Goal: Check status: Check status

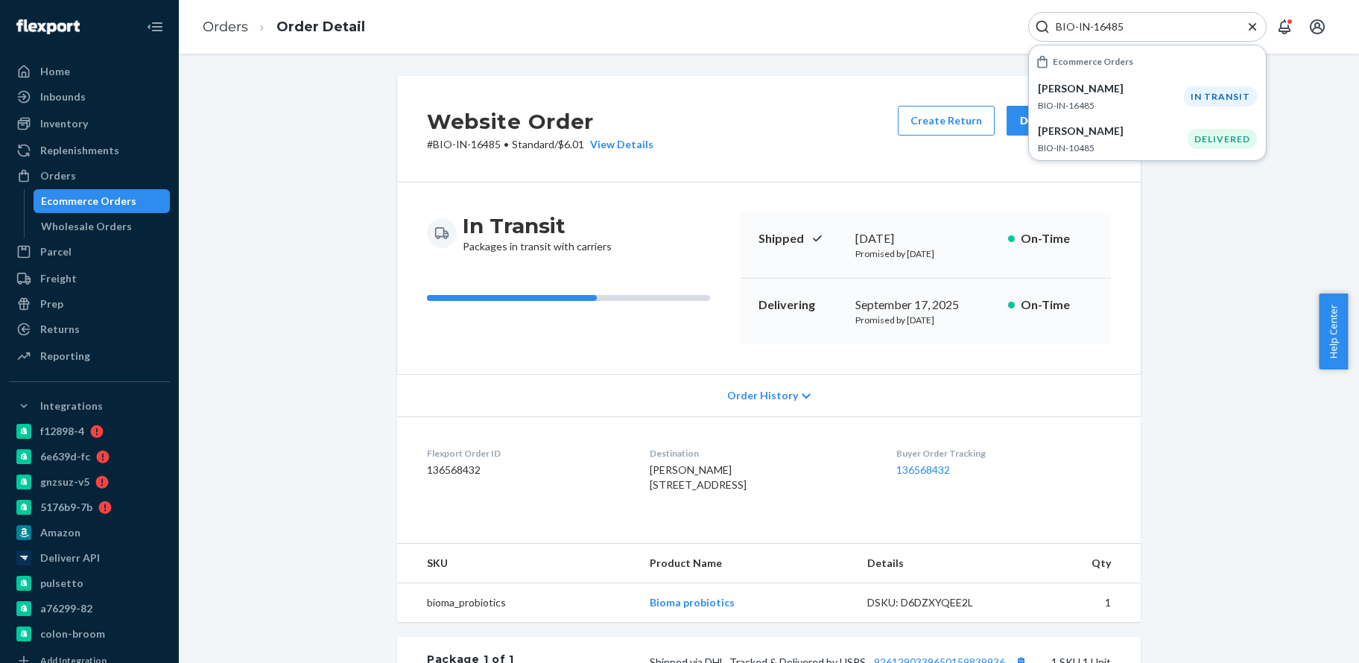
drag, startPoint x: 1135, startPoint y: 28, endPoint x: 1081, endPoint y: 37, distance: 54.4
click at [1081, 37] on div "BIO-IN-16485" at bounding box center [1147, 27] width 238 height 30
paste input "265832"
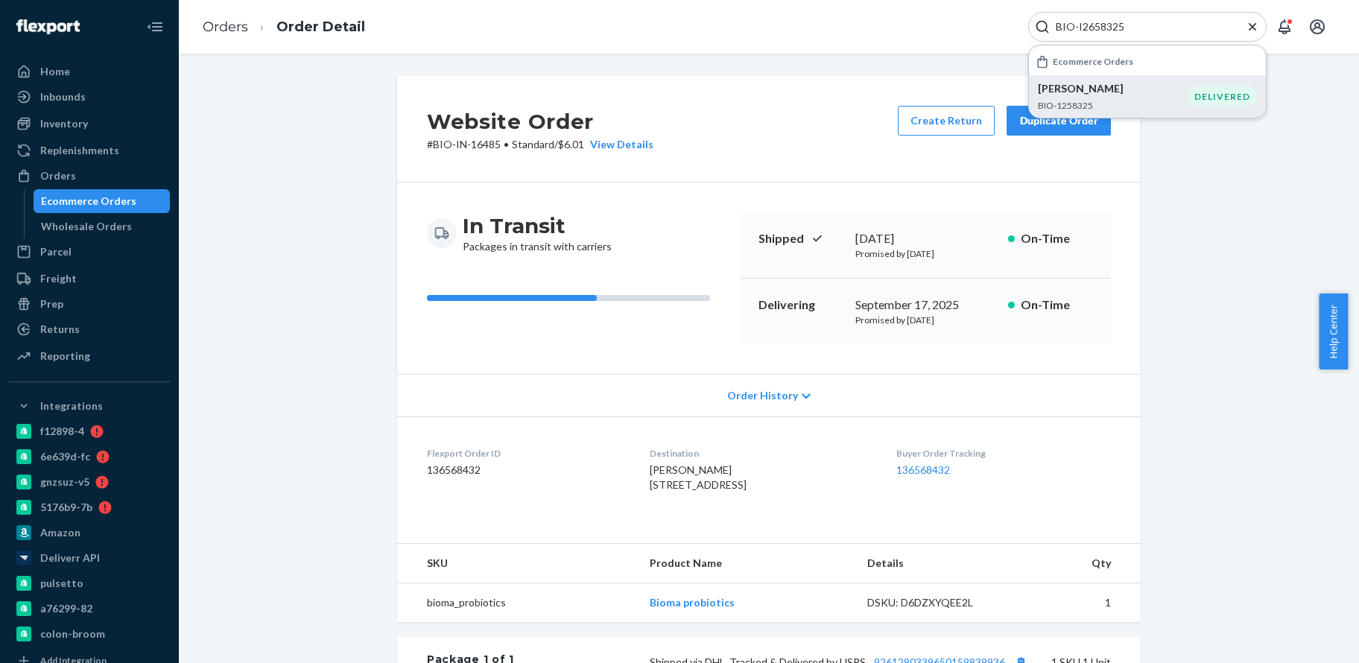
click at [1138, 86] on p "[PERSON_NAME]" at bounding box center [1113, 88] width 150 height 15
click at [1171, 225] on div "Website Order # BIO-1258325 • Standard / $11.63 View Details Create Return Dupl…" at bounding box center [769, 545] width 1158 height 938
click at [1150, 102] on p "BIO-1258325" at bounding box center [1113, 105] width 150 height 13
click at [1112, 18] on div "BIO-I2658325" at bounding box center [1147, 27] width 238 height 30
click at [1100, 22] on input "BIO-I2658325" at bounding box center [1141, 26] width 183 height 15
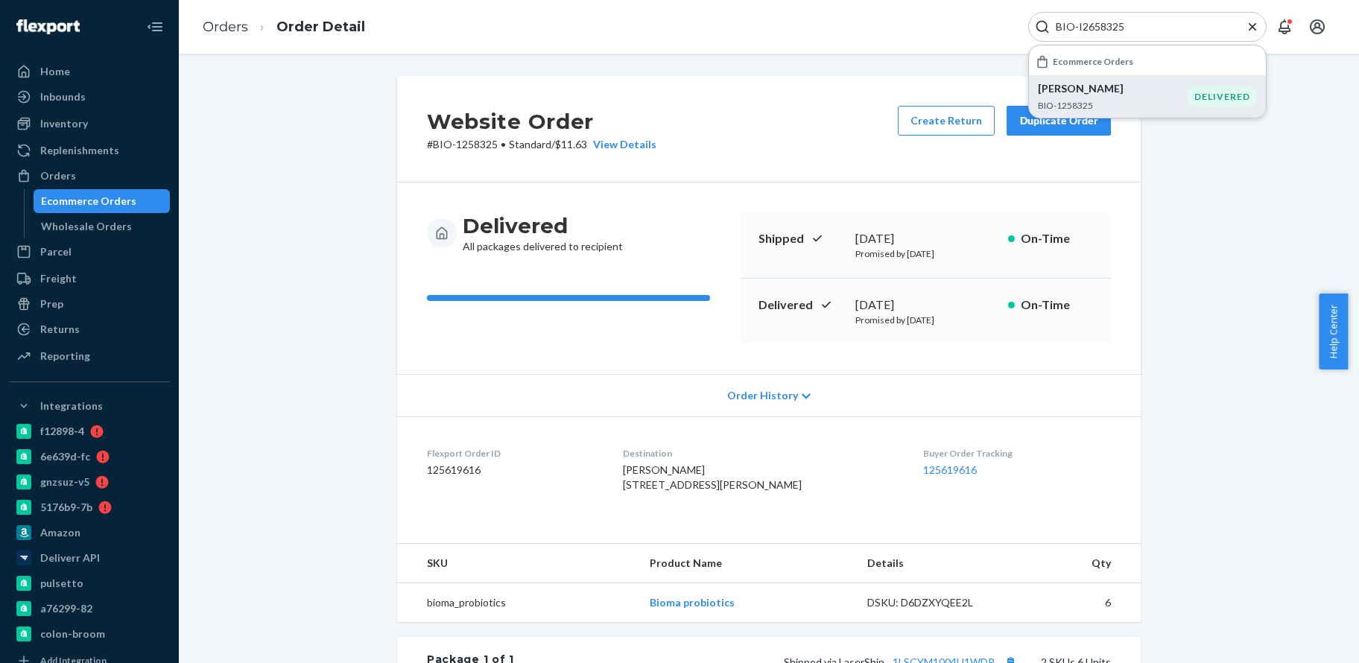
click at [1100, 22] on input "BIO-I2658325" at bounding box center [1141, 26] width 183 height 15
paste input "2506421"
type input "BIO-2506421"
click at [1114, 95] on p "[PERSON_NAME]" at bounding box center [1113, 88] width 150 height 15
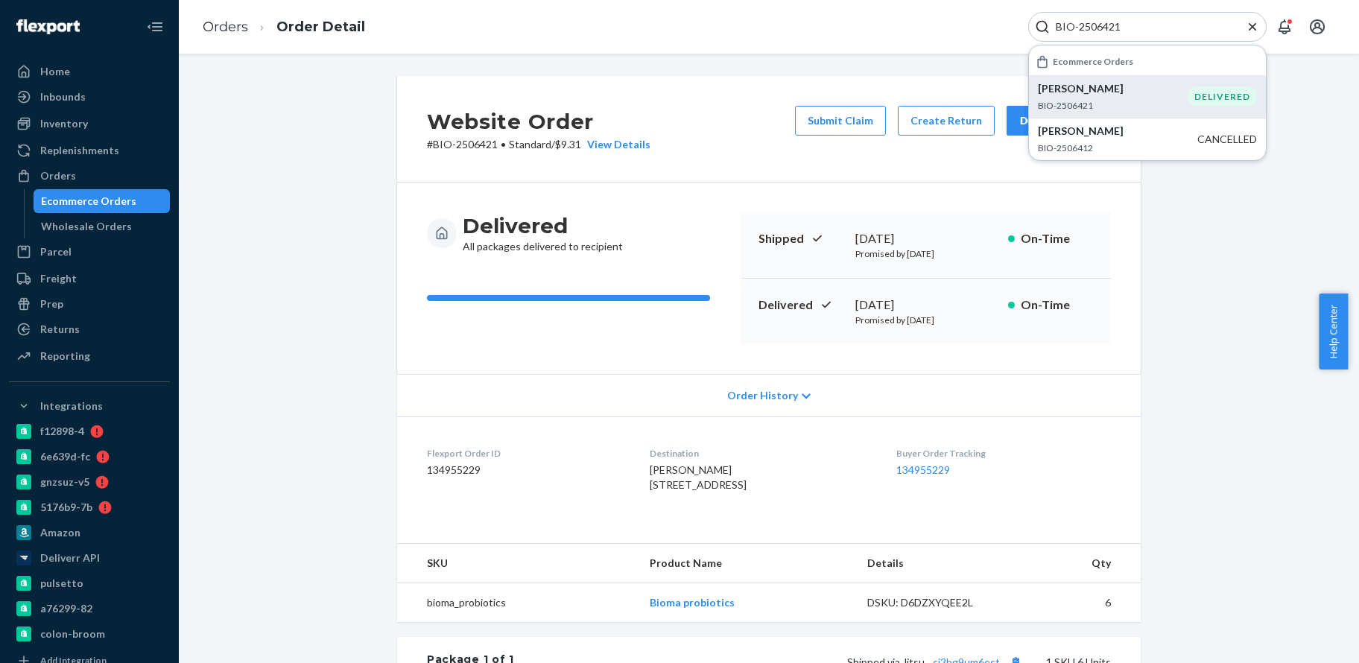
click at [1133, 89] on p "[PERSON_NAME]" at bounding box center [1113, 88] width 150 height 15
click at [841, 119] on button "Submit Claim" at bounding box center [840, 121] width 91 height 30
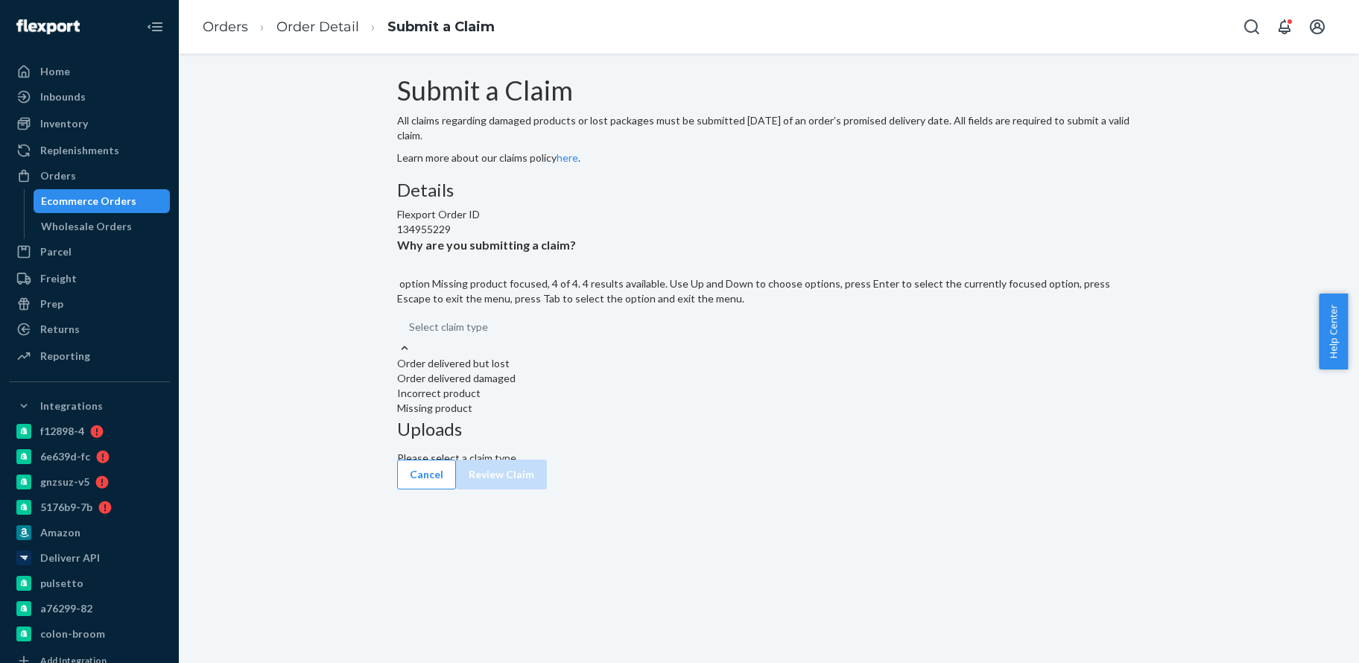
click at [643, 416] on div "Missing product" at bounding box center [769, 408] width 744 height 15
click at [490, 335] on input "Why are you submitting a claim? option Missing product focused, 4 of 4. 4 resul…" at bounding box center [488, 327] width 1 height 15
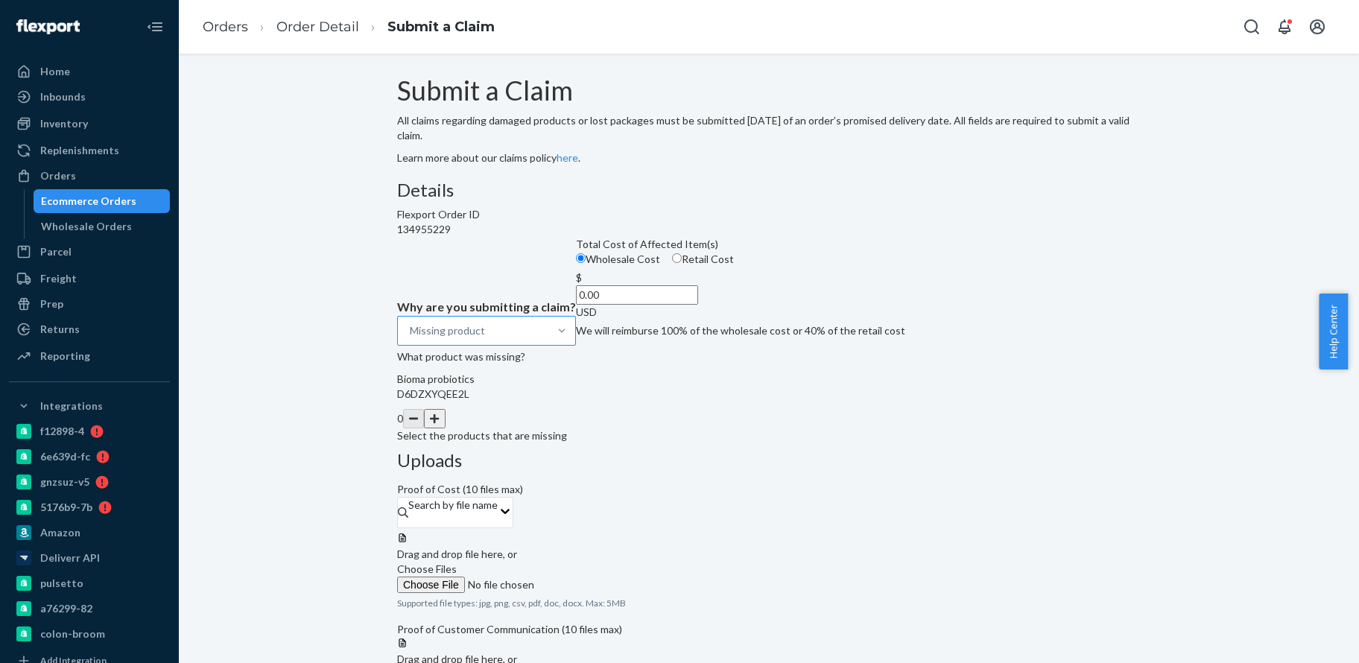
drag, startPoint x: 630, startPoint y: 463, endPoint x: 727, endPoint y: 476, distance: 97.7
click at [727, 443] on div "Details Flexport Order ID 134955229 Why are you submitting a claim? Missing pro…" at bounding box center [769, 311] width 744 height 263
paste input "69.36"
type input "69.36"
click at [445, 428] on button "button" at bounding box center [434, 418] width 21 height 19
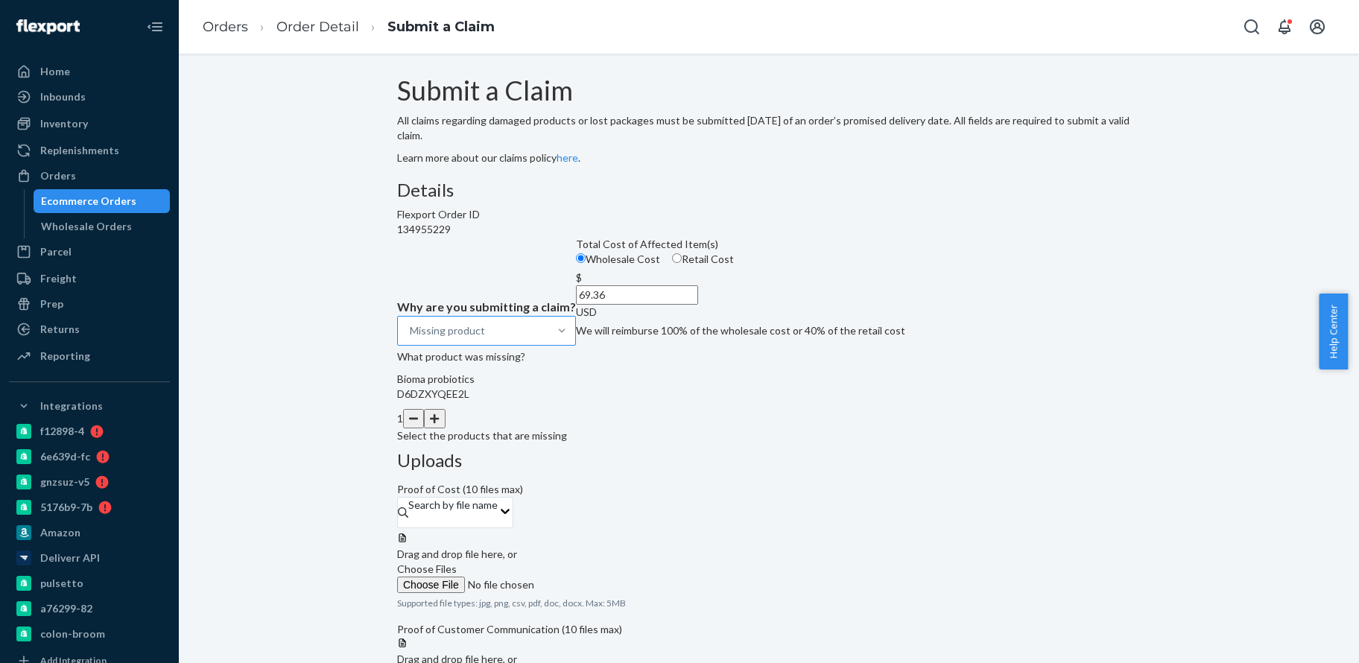
click at [445, 428] on button "button" at bounding box center [434, 418] width 21 height 19
click at [735, 443] on div "Details Flexport Order ID 134955229 Why are you submitting a claim? Missing pro…" at bounding box center [769, 311] width 744 height 263
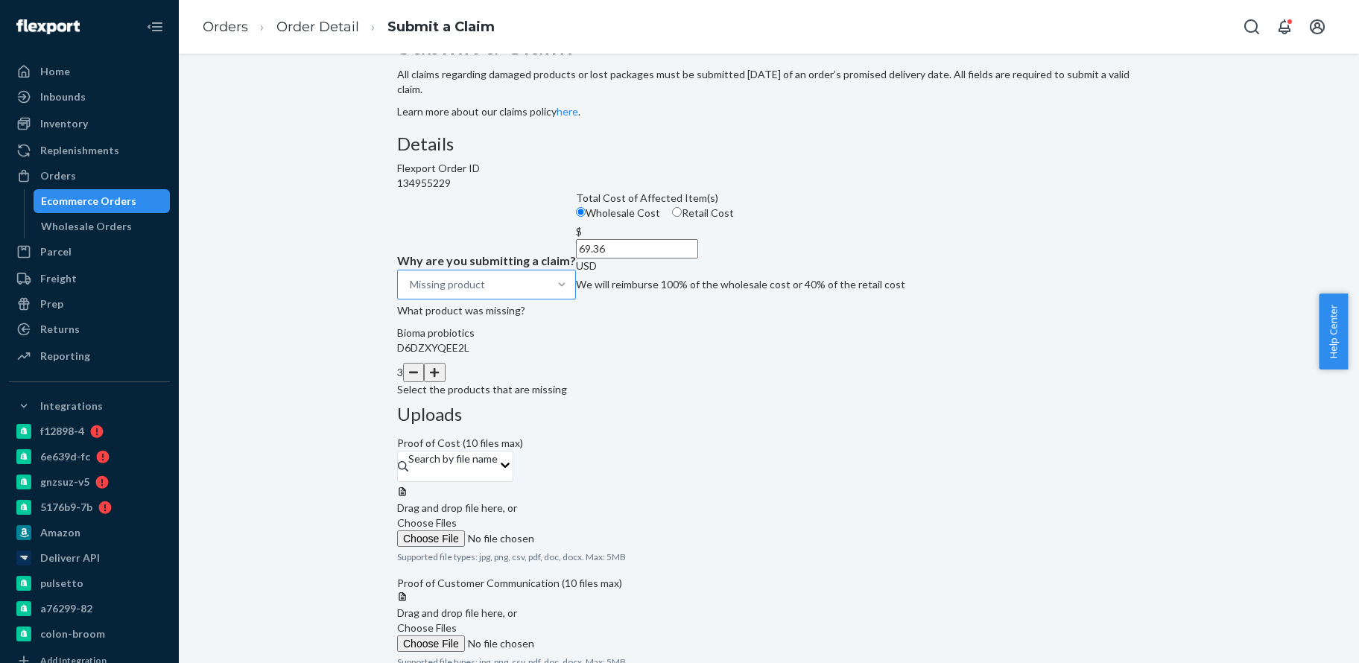
scroll to position [92, 0]
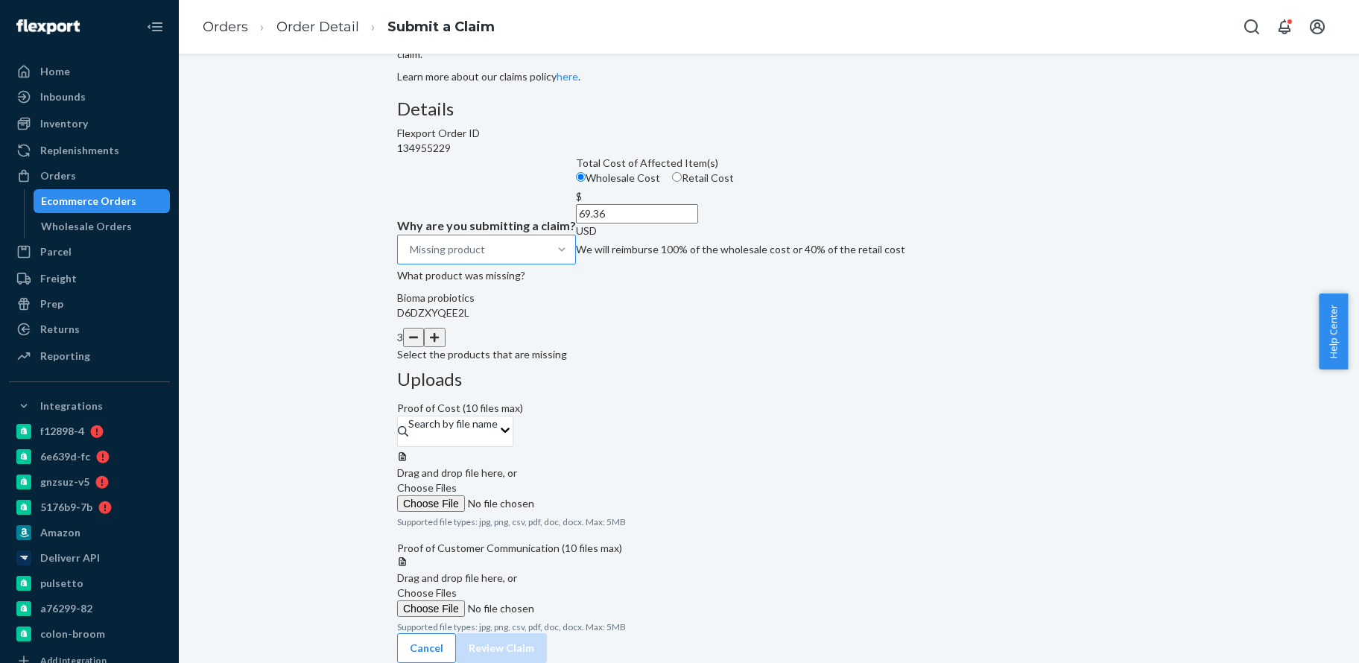
click at [457, 481] on span "Choose Files" at bounding box center [427, 487] width 60 height 13
click at [600, 495] on input "Choose Files" at bounding box center [498, 503] width 203 height 16
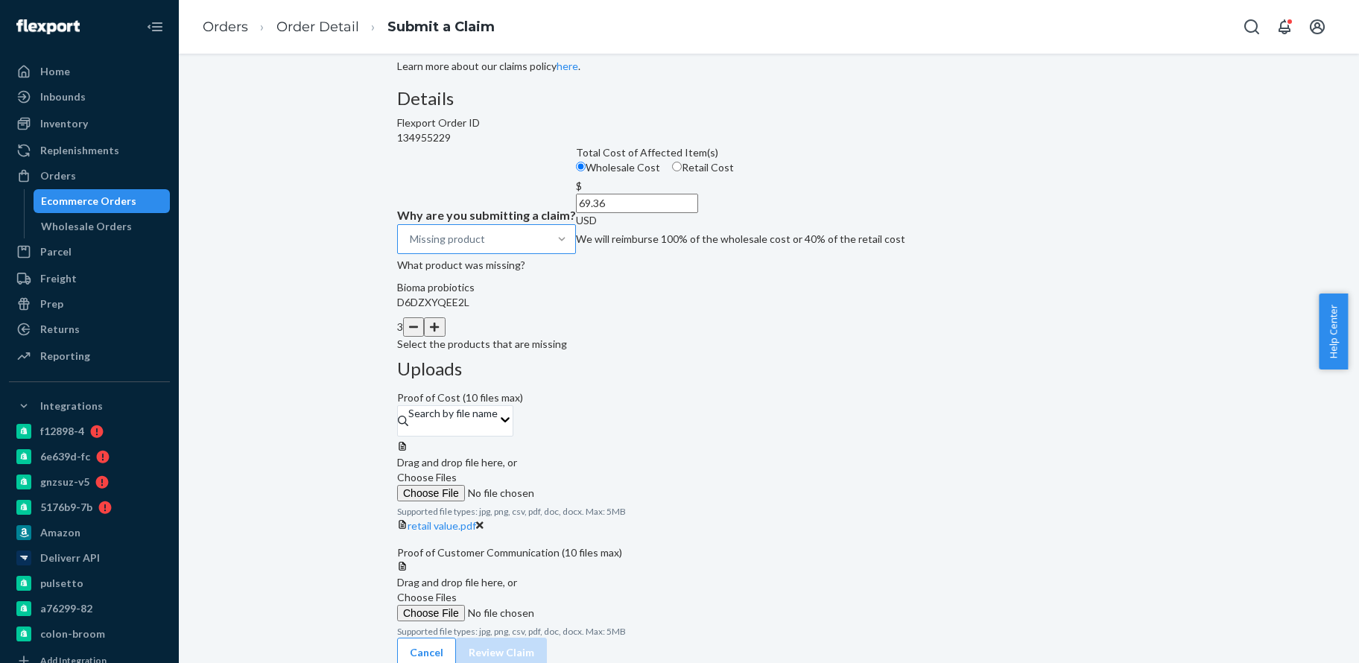
scroll to position [150, 0]
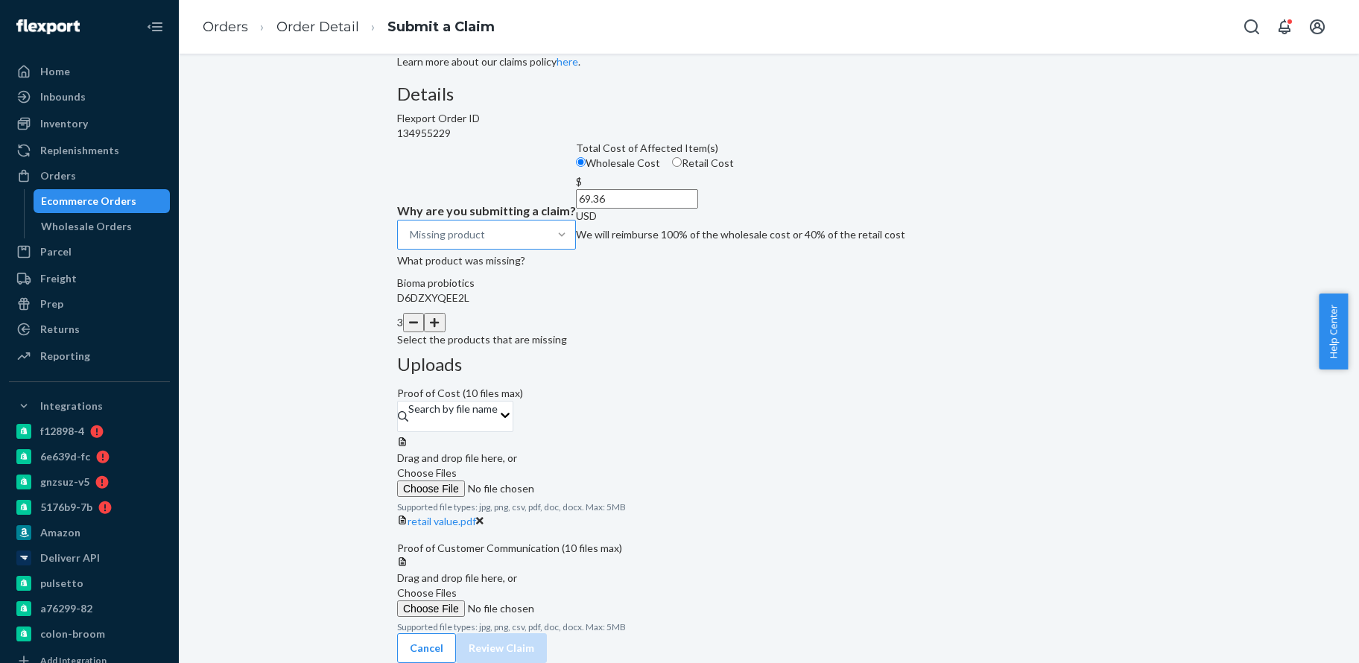
click at [600, 586] on label "Choose Files" at bounding box center [498, 601] width 203 height 31
click at [600, 601] on input "Choose Files" at bounding box center [498, 609] width 203 height 16
click at [457, 586] on span "Choose Files" at bounding box center [427, 592] width 60 height 13
click at [600, 601] on input "Choose Files" at bounding box center [498, 609] width 203 height 16
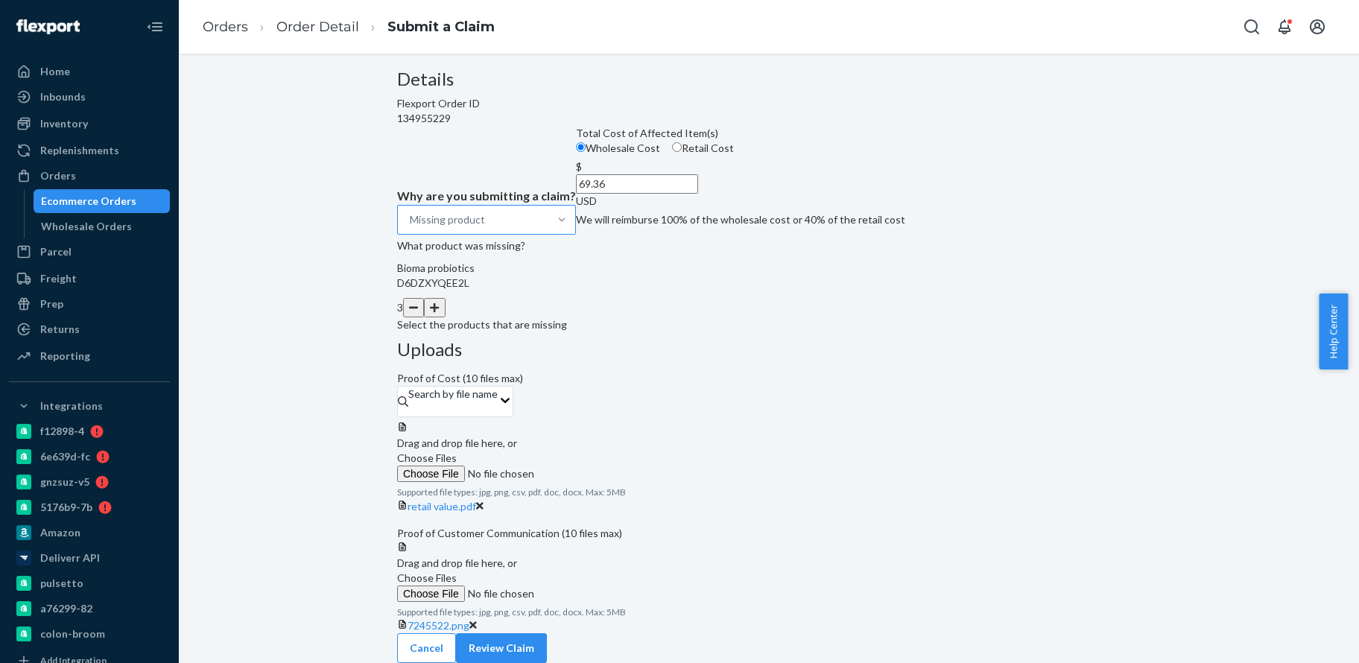
scroll to position [208, 0]
click at [600, 571] on label "Choose Files" at bounding box center [498, 586] width 203 height 31
click at [600, 586] on input "Choose Files" at bounding box center [498, 594] width 203 height 16
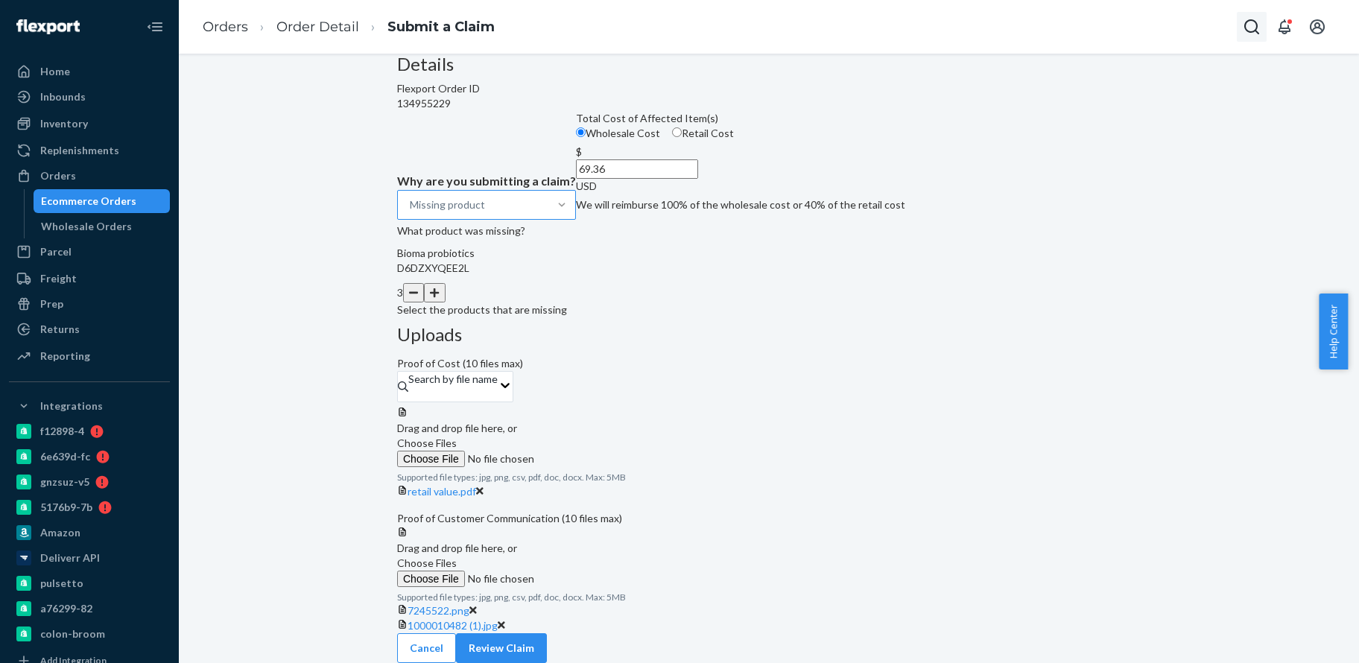
click at [1260, 24] on icon "Open Search Box" at bounding box center [1252, 27] width 18 height 18
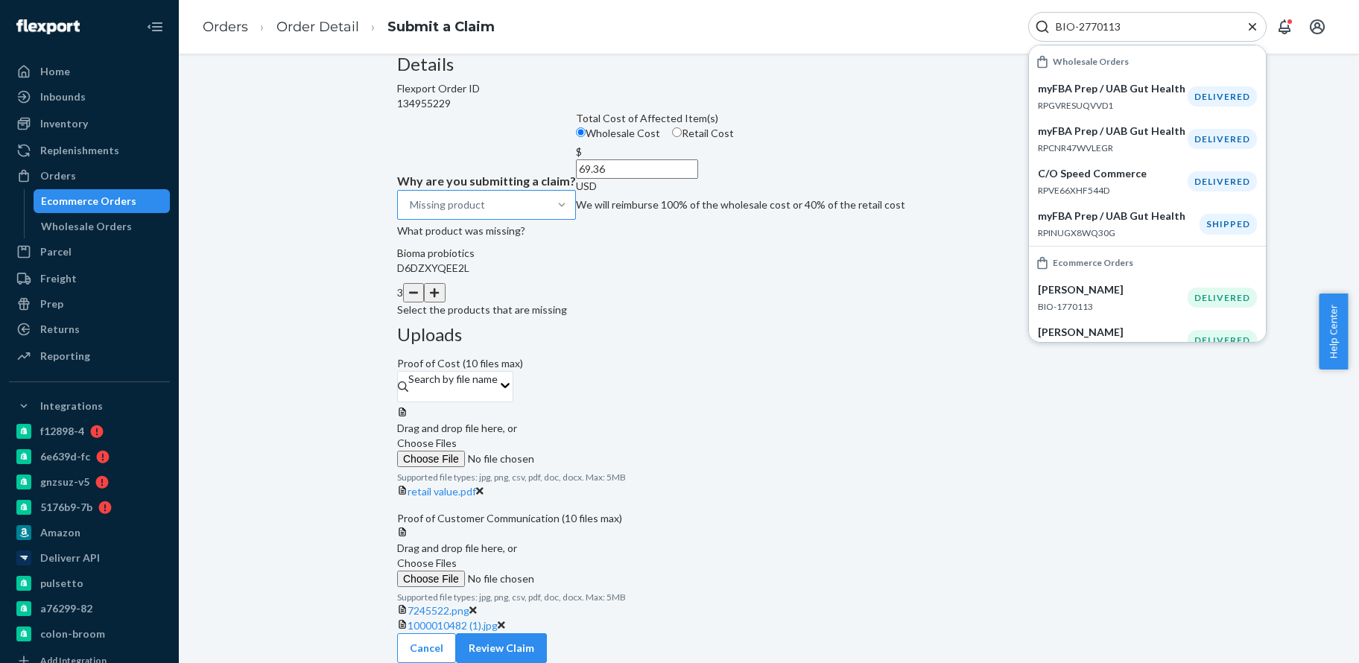
scroll to position [42, 0]
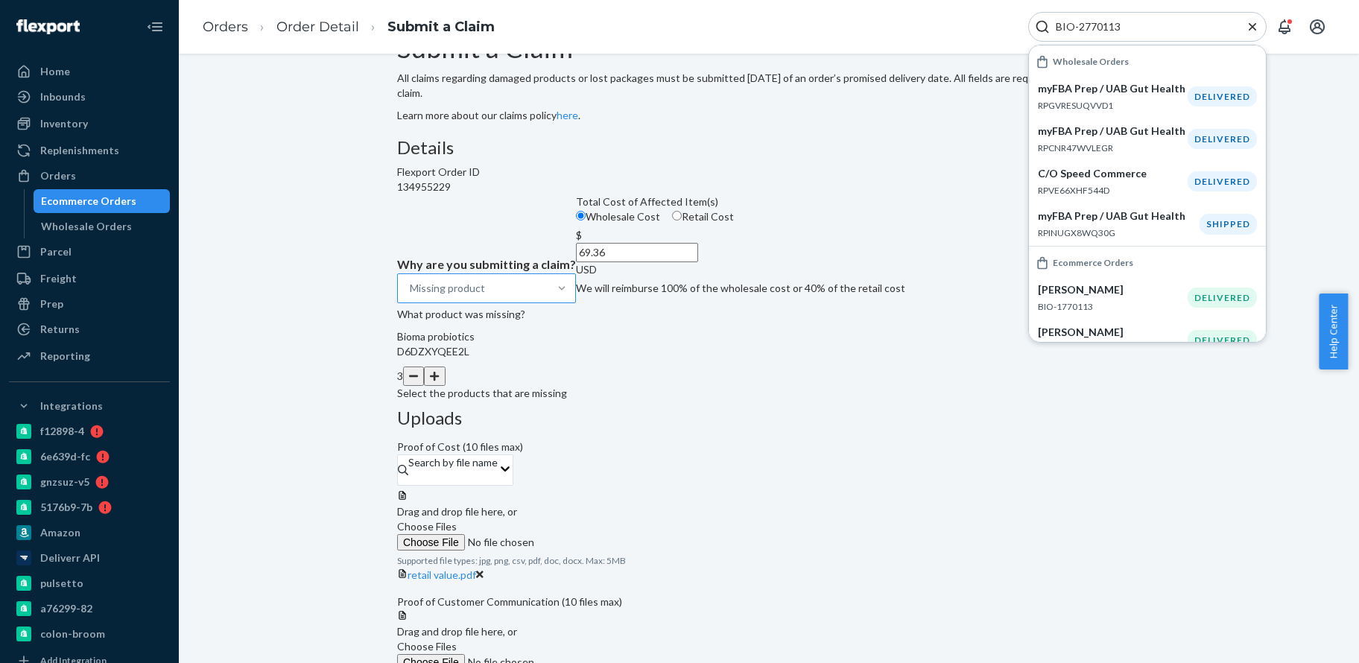
click at [1099, 28] on input "BIO-2770113" at bounding box center [1141, 26] width 183 height 15
paste input "07817"
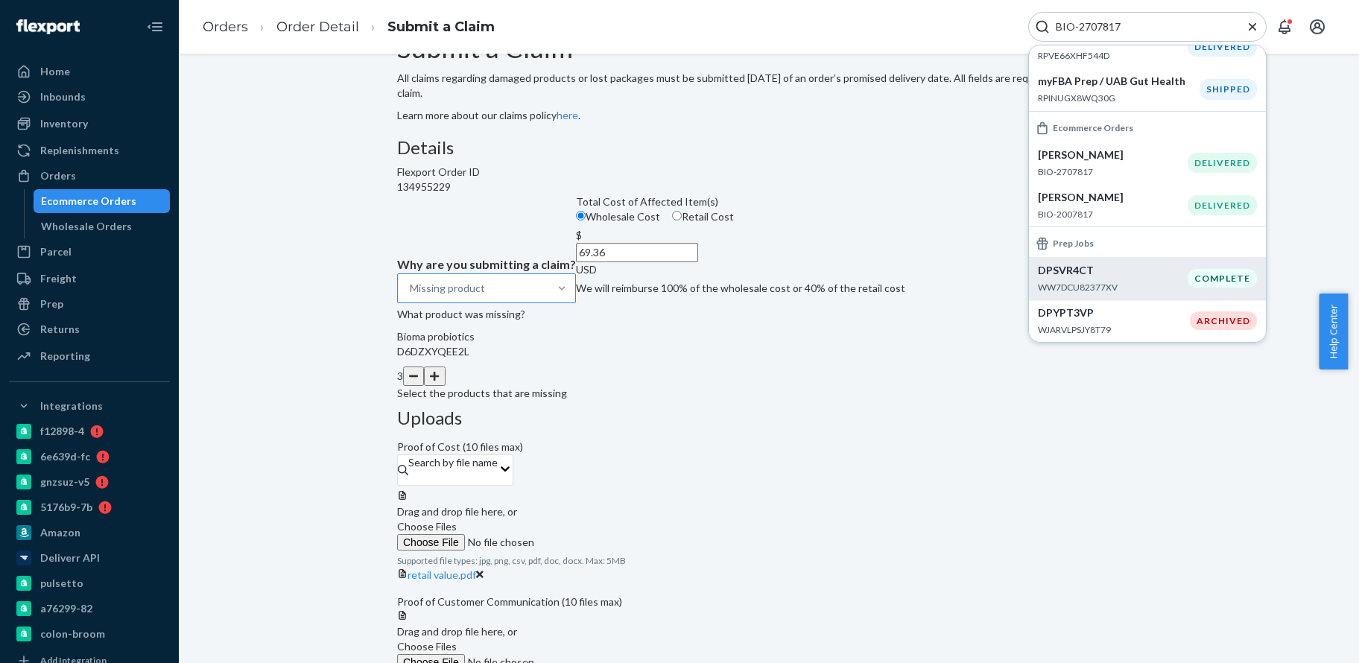
scroll to position [165, 0]
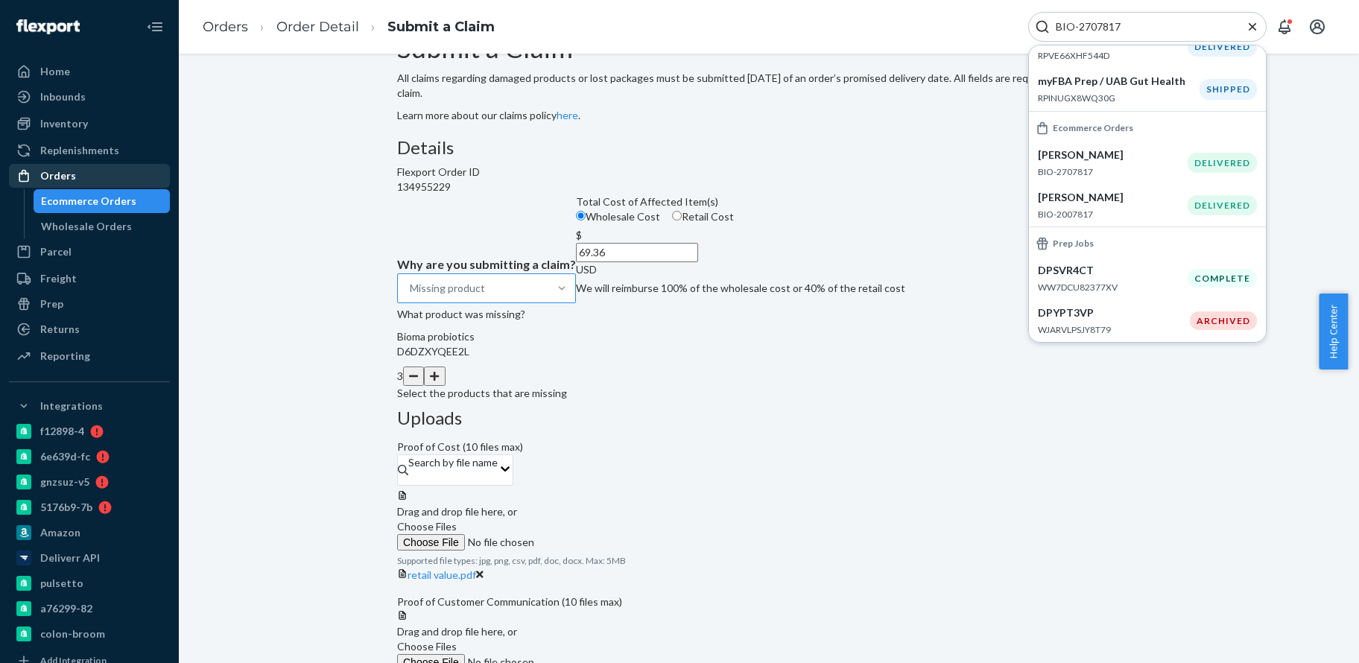
type input "BIO-2707817"
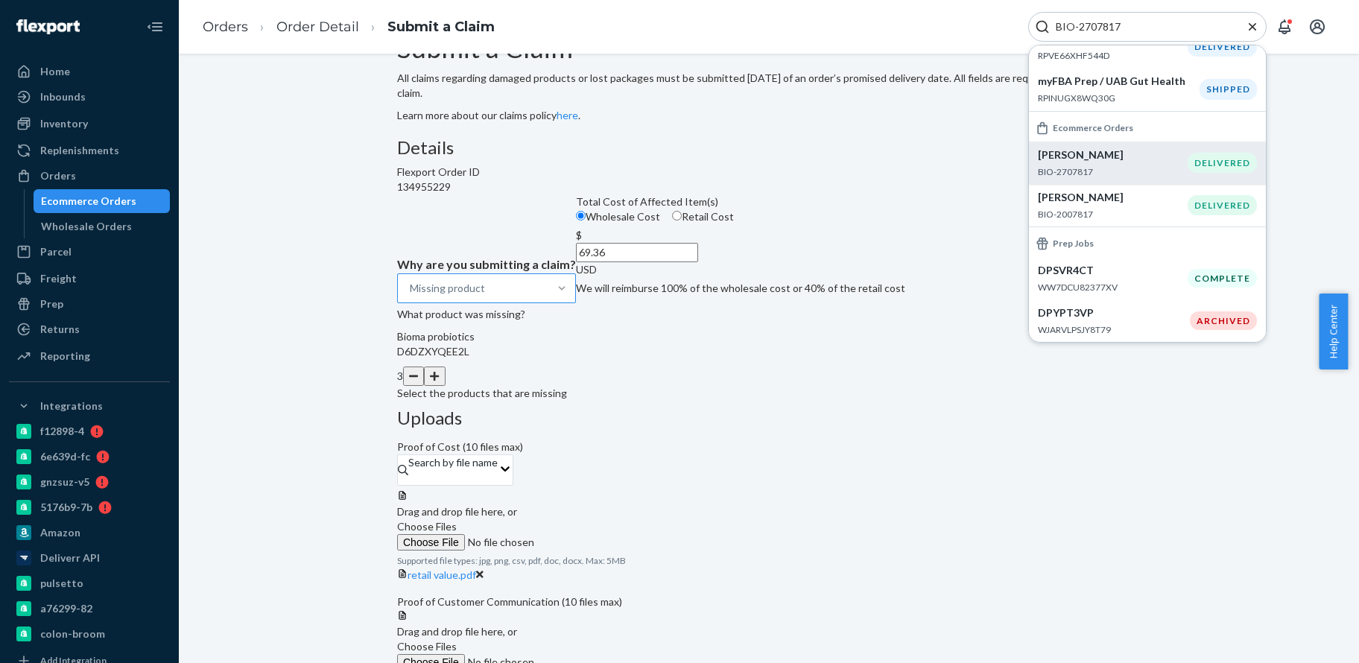
click at [1145, 169] on p "BIO-2707817" at bounding box center [1113, 171] width 150 height 13
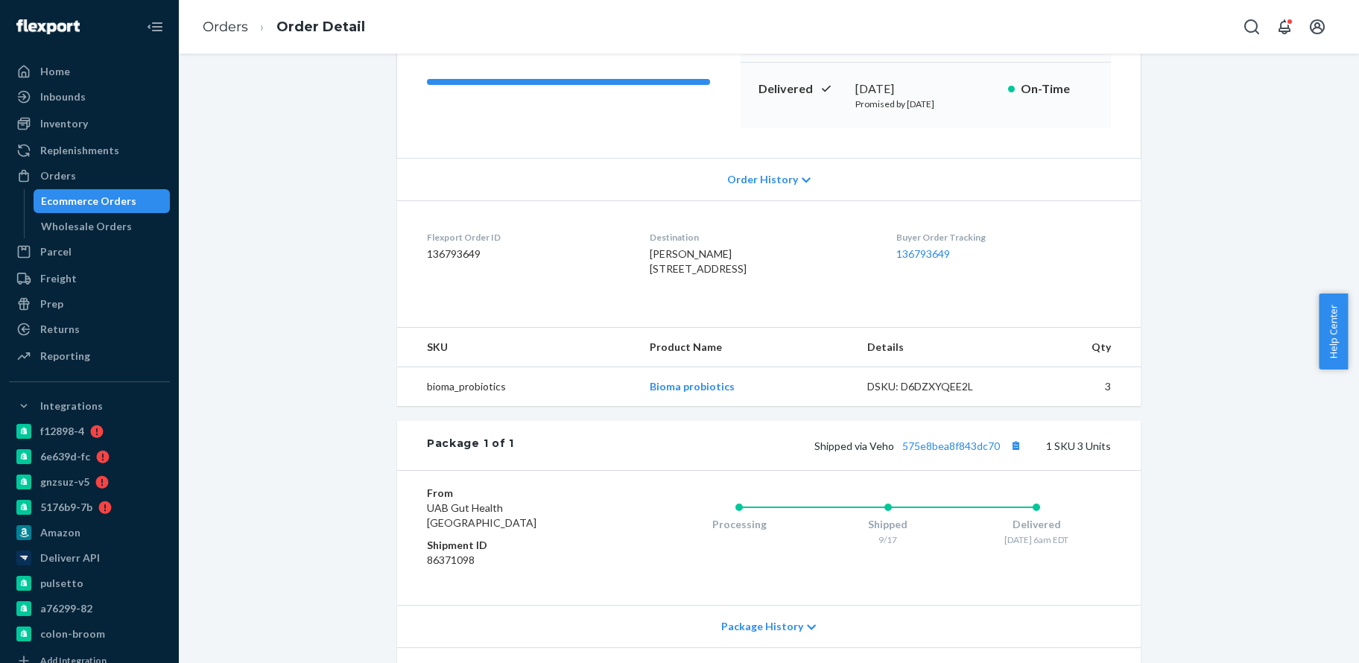
scroll to position [224, 0]
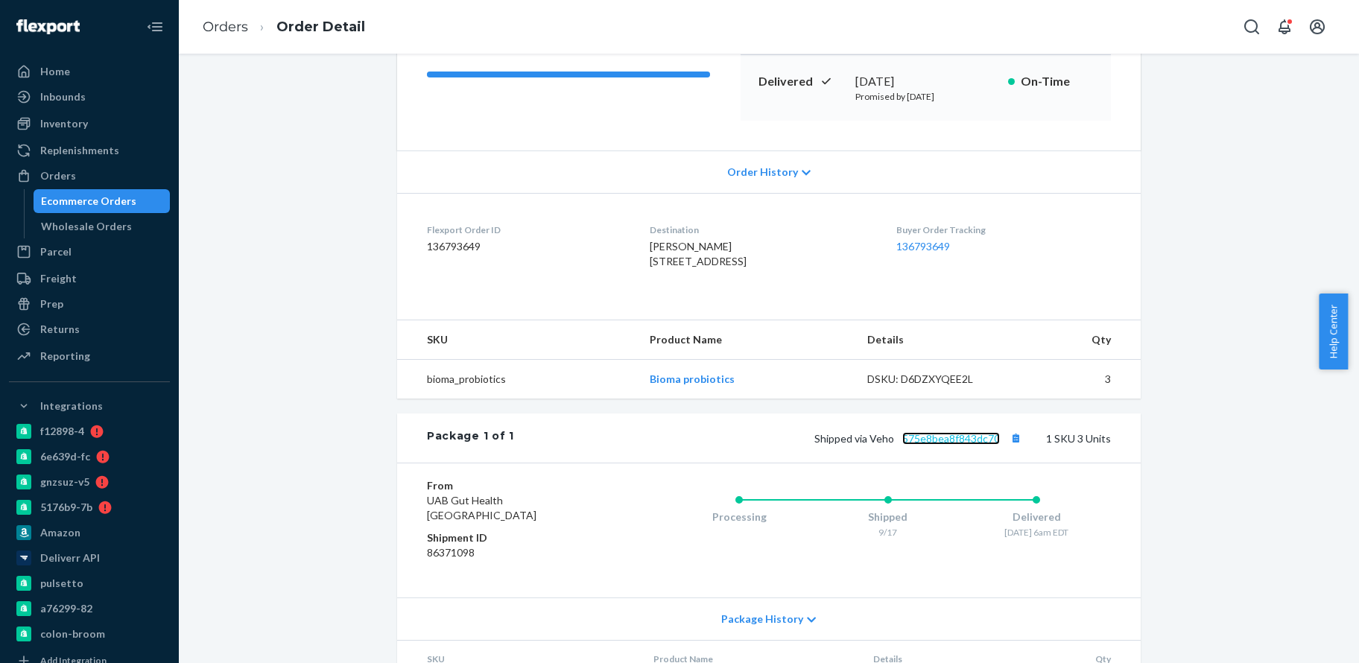
click at [926, 445] on link "575e8bea8f843dc70" at bounding box center [951, 438] width 98 height 13
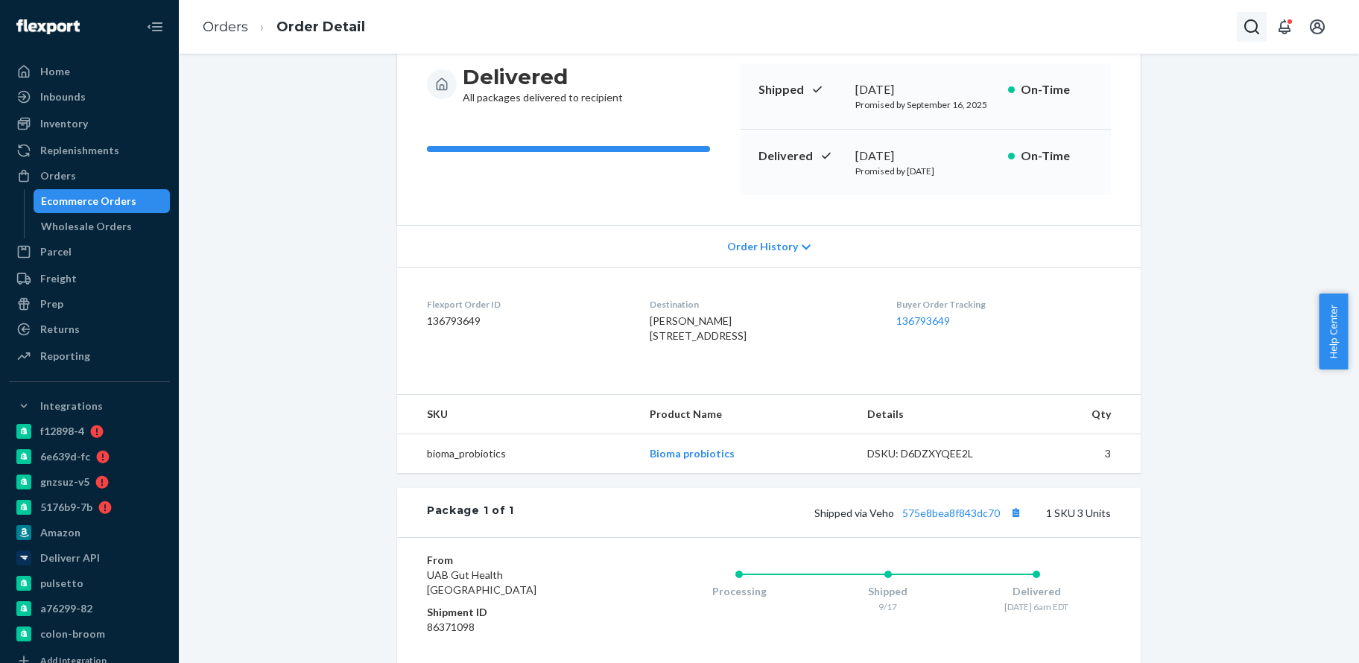
click at [1245, 32] on icon "Open Search Box" at bounding box center [1252, 27] width 18 height 18
click at [1150, 33] on input "Search Input" at bounding box center [1141, 26] width 183 height 15
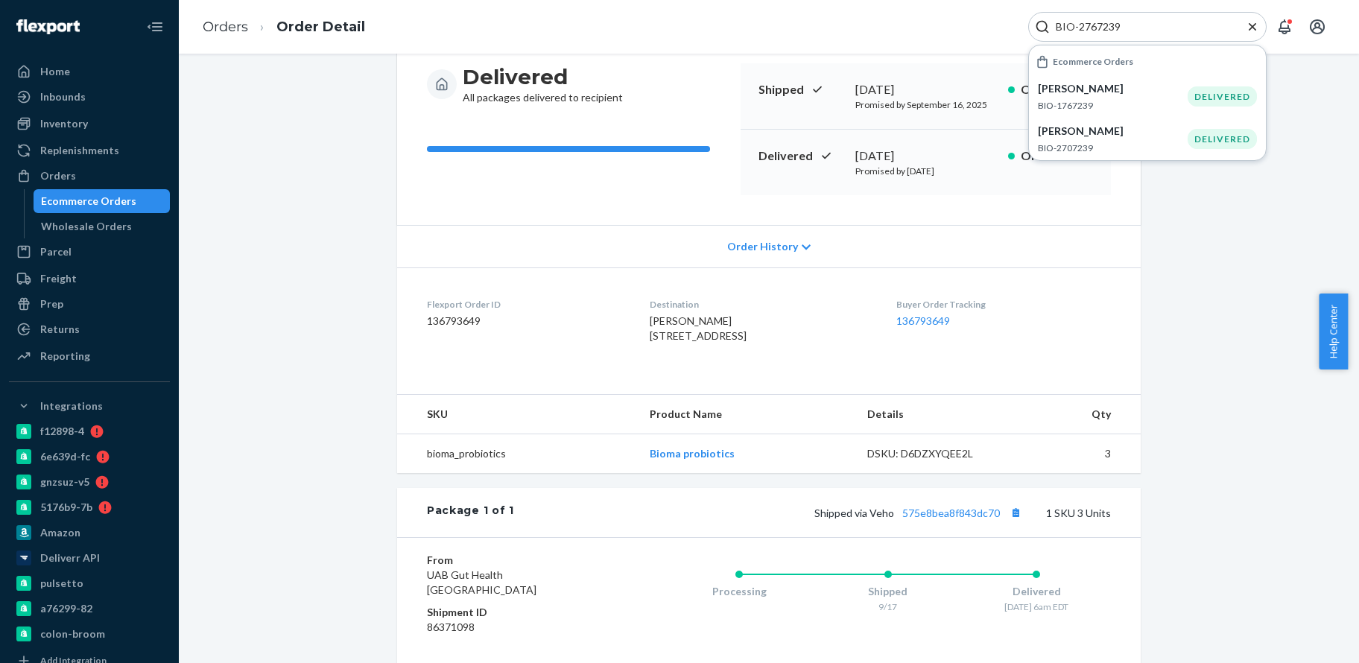
type input "BIO-2767239"
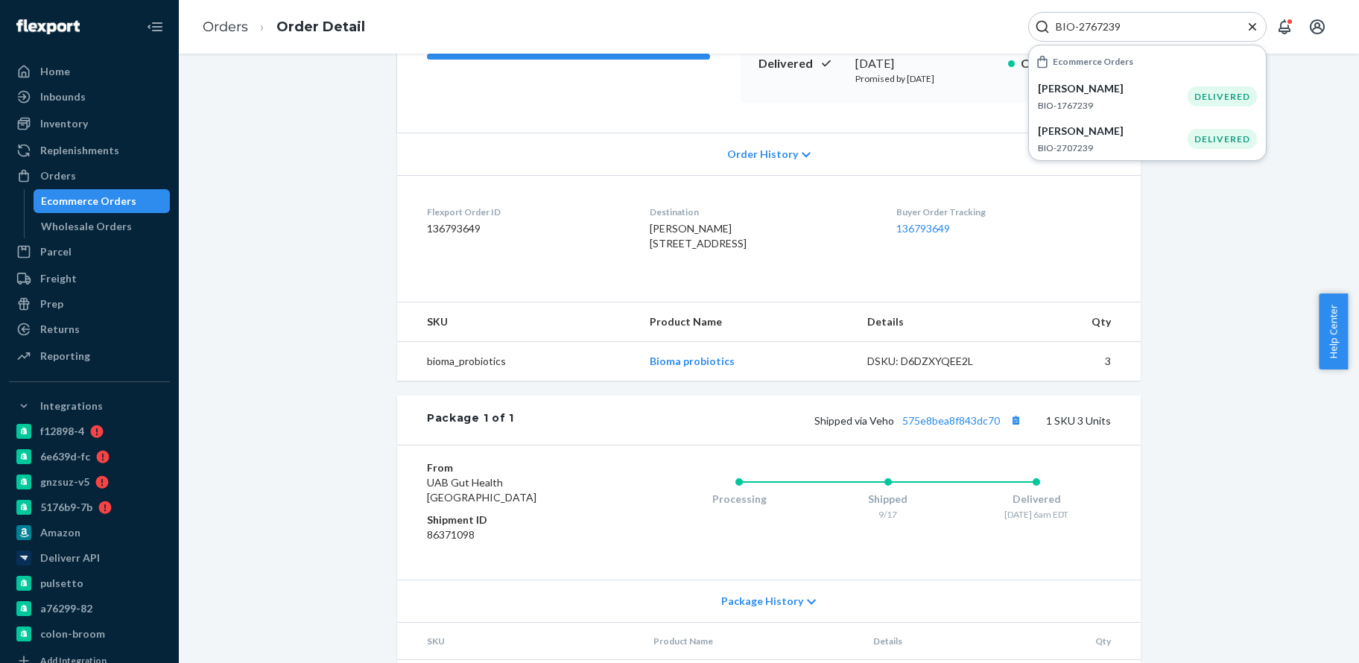
scroll to position [355, 0]
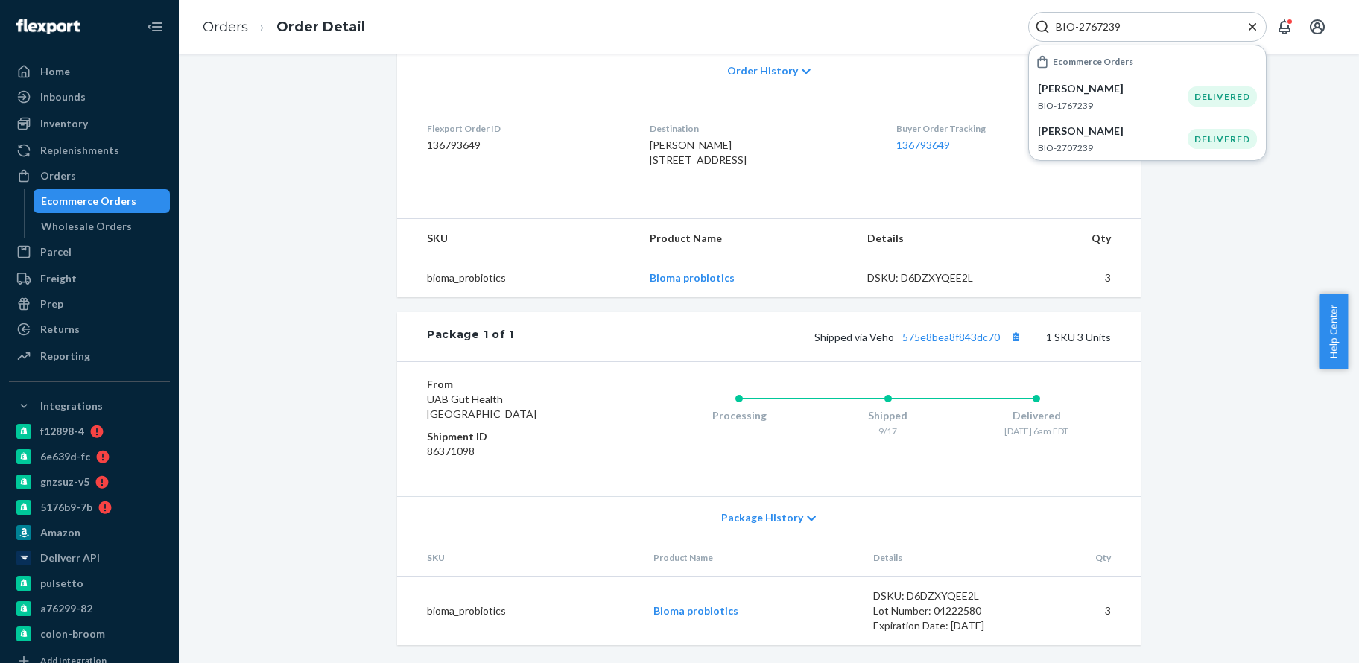
click at [1141, 28] on input "BIO-2767239" at bounding box center [1141, 26] width 183 height 15
drag, startPoint x: 1141, startPoint y: 28, endPoint x: 1036, endPoint y: 25, distance: 104.4
click at [1036, 25] on div "BIO-2767239" at bounding box center [1147, 27] width 238 height 30
click at [587, 35] on div "Orders Order Detail BIO-2767239 Ecommerce Orders Anita Jennings BIO-1767239 DEL…" at bounding box center [769, 27] width 1180 height 54
drag, startPoint x: 1136, startPoint y: 22, endPoint x: 958, endPoint y: 34, distance: 177.7
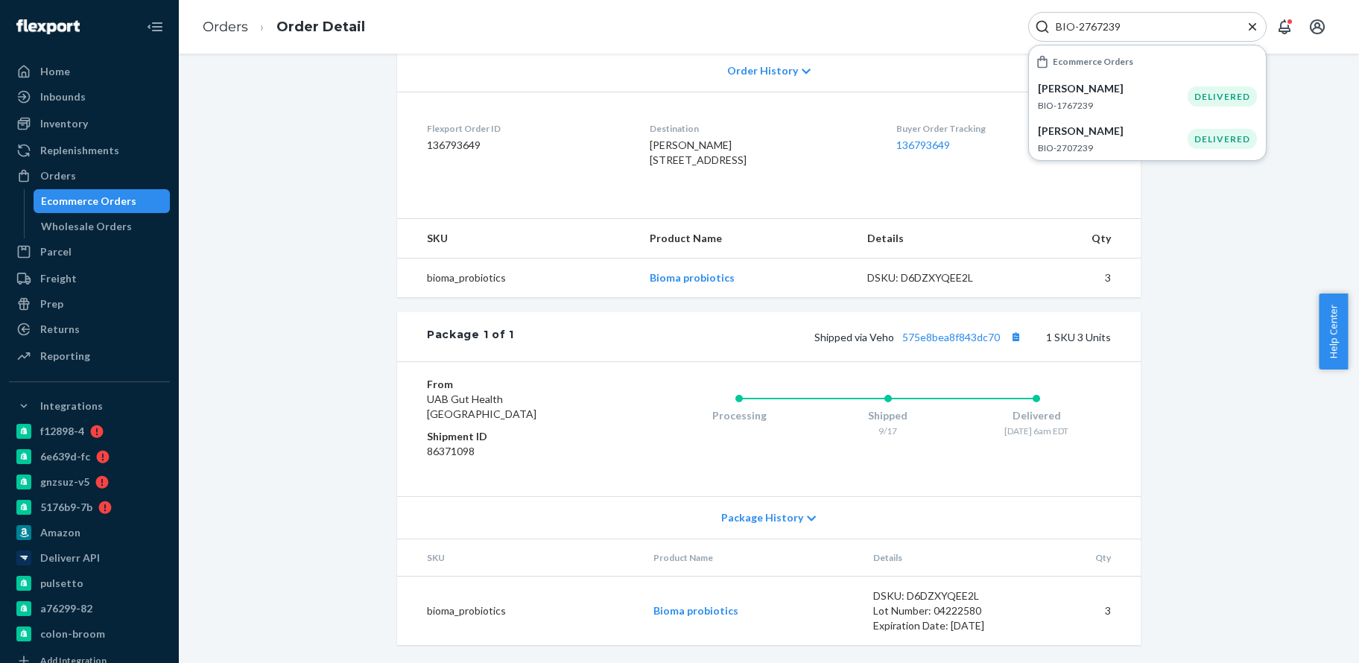
click at [958, 34] on div "Orders Order Detail BIO-2767239 Ecommerce Orders Anita Jennings BIO-1767239 DEL…" at bounding box center [769, 27] width 1180 height 54
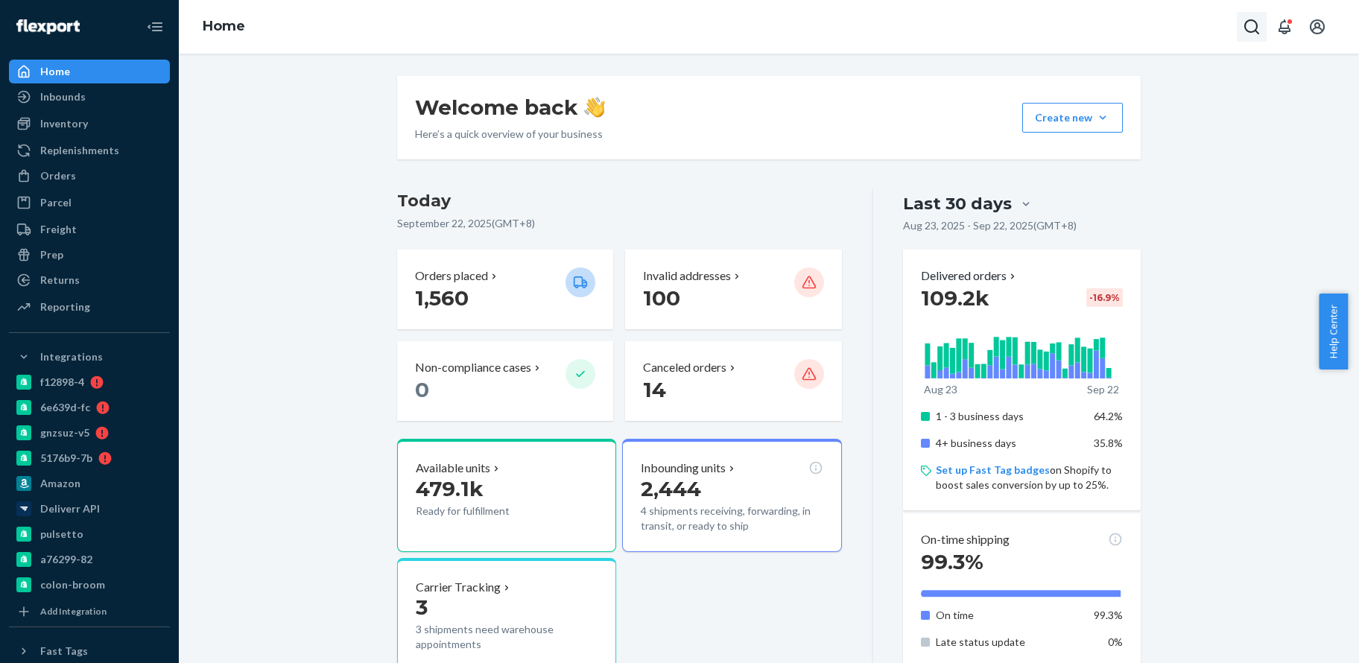
click at [1258, 22] on icon "Open Search Box" at bounding box center [1252, 27] width 18 height 18
click at [1136, 28] on input "Search Input" at bounding box center [1141, 26] width 183 height 15
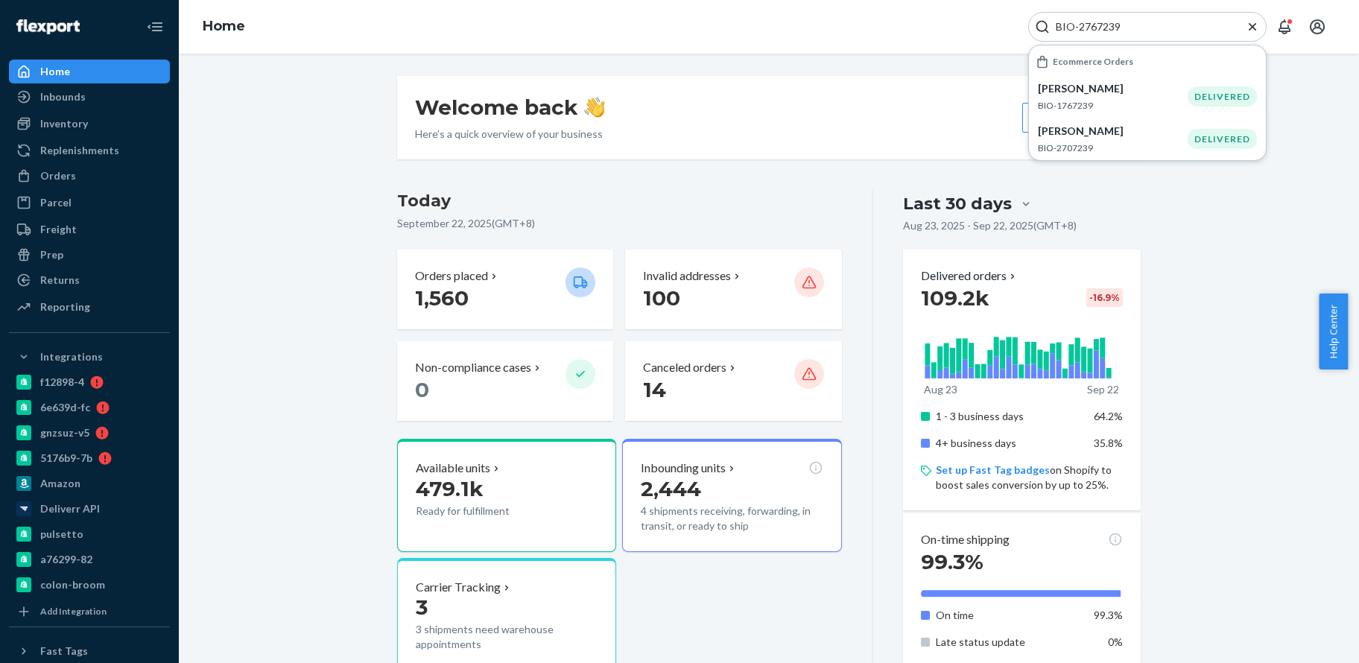
click at [1099, 23] on input "BIO-2767239" at bounding box center [1141, 26] width 183 height 15
paste input "4938232"
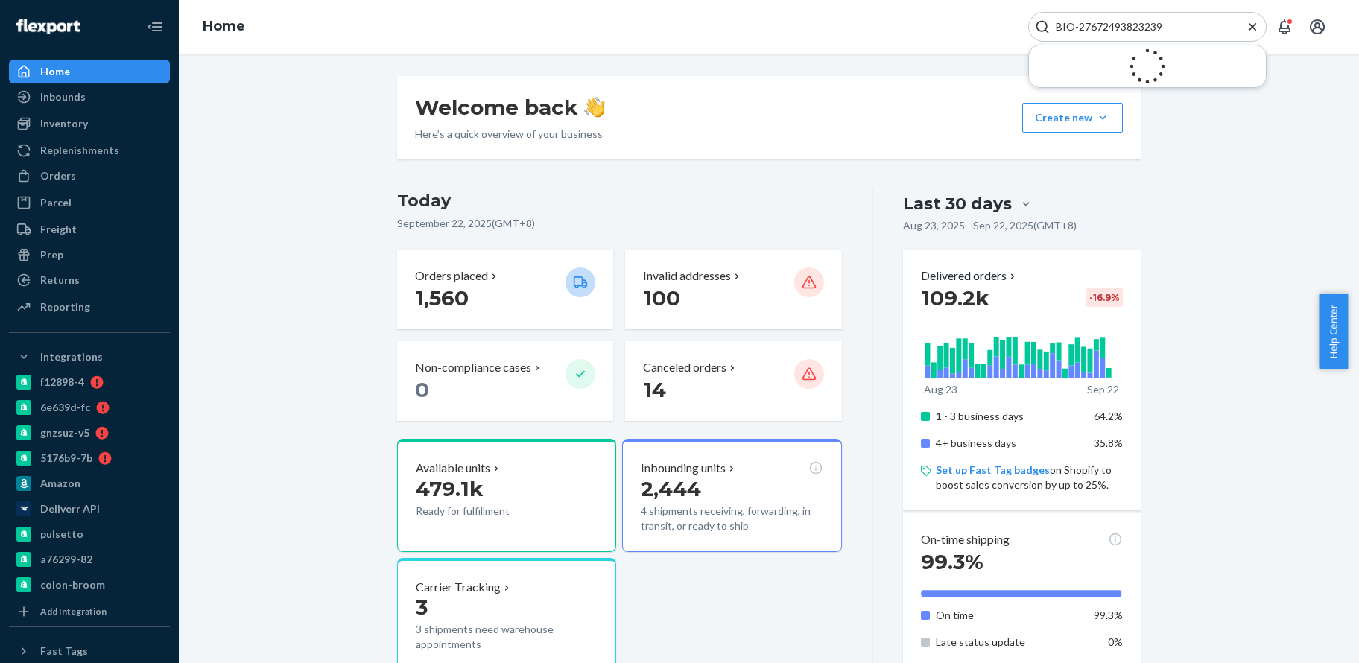
click at [1100, 17] on div "BIO-27672493823239" at bounding box center [1147, 27] width 238 height 30
click at [1102, 19] on div "BIO-27672493823239" at bounding box center [1147, 27] width 238 height 30
click at [1106, 22] on input "BIO-27672493823239" at bounding box center [1141, 26] width 183 height 15
paste input "493823"
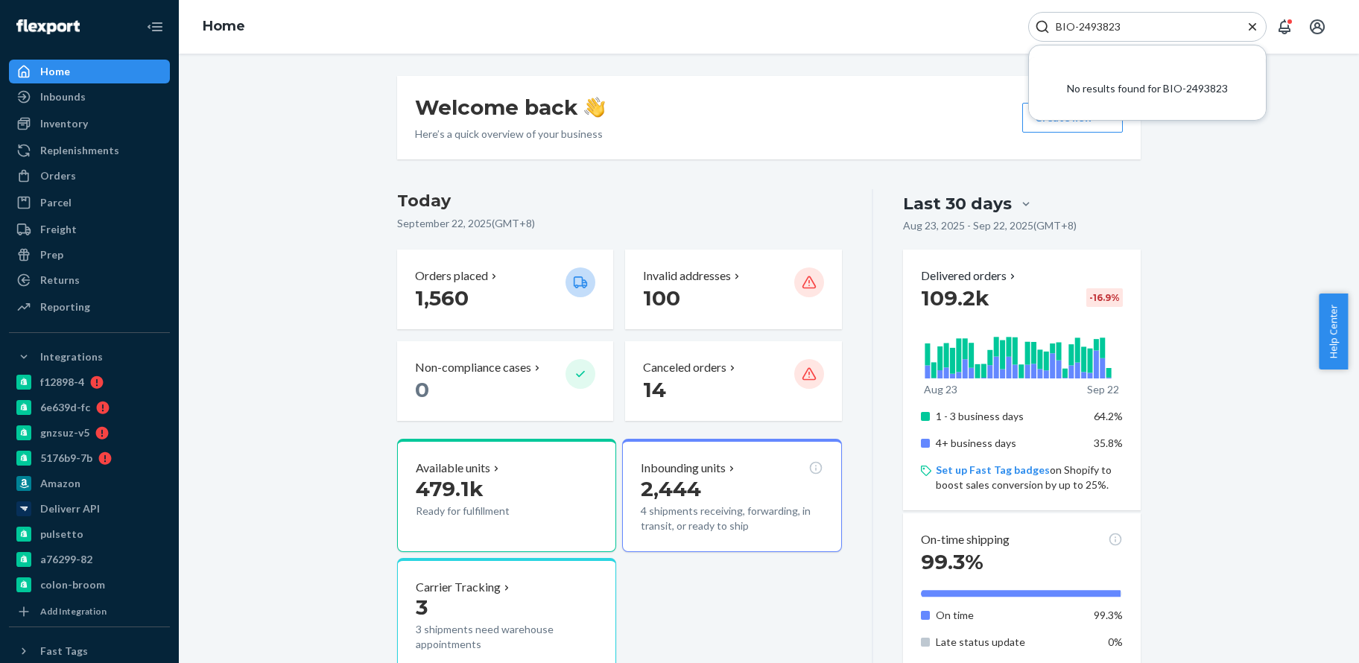
click at [1091, 30] on input "BIO-2493823" at bounding box center [1141, 26] width 183 height 15
paste input "52475"
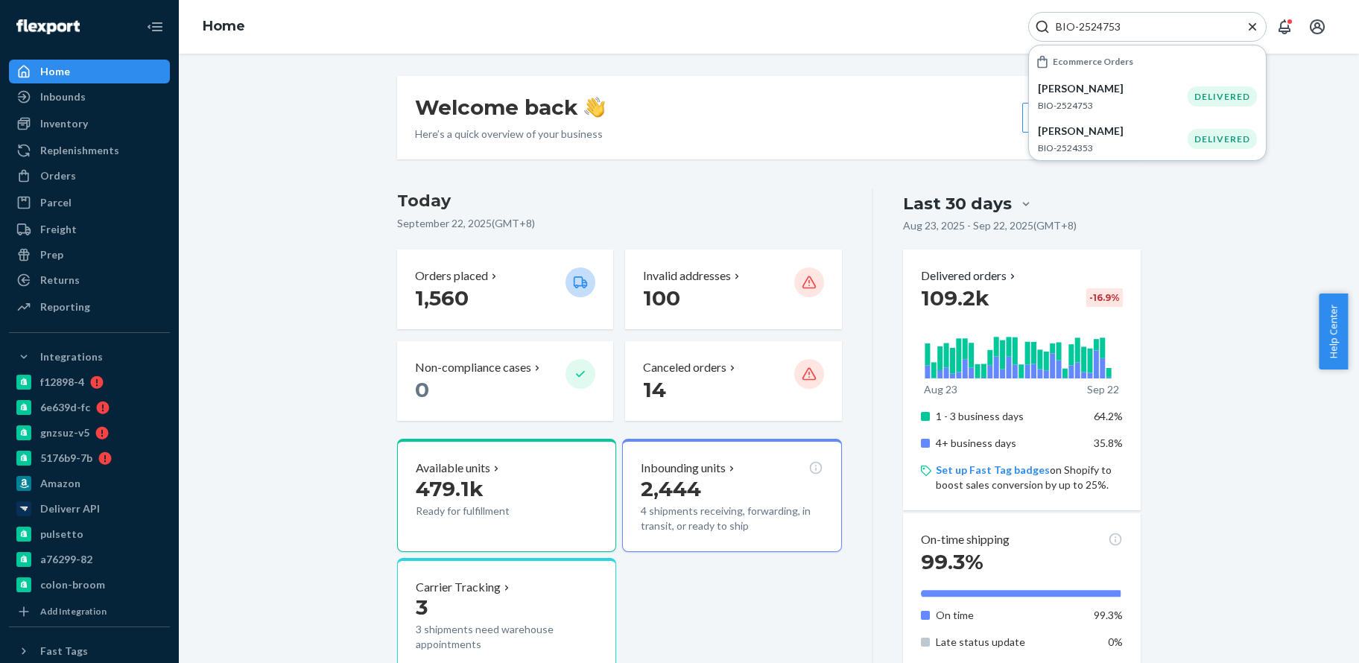
click at [1103, 23] on input "BIO-2524753" at bounding box center [1141, 26] width 183 height 15
paste input "49382"
type input "BIO-2493823"
click at [1158, 99] on p "BIO-2493823" at bounding box center [1113, 105] width 150 height 13
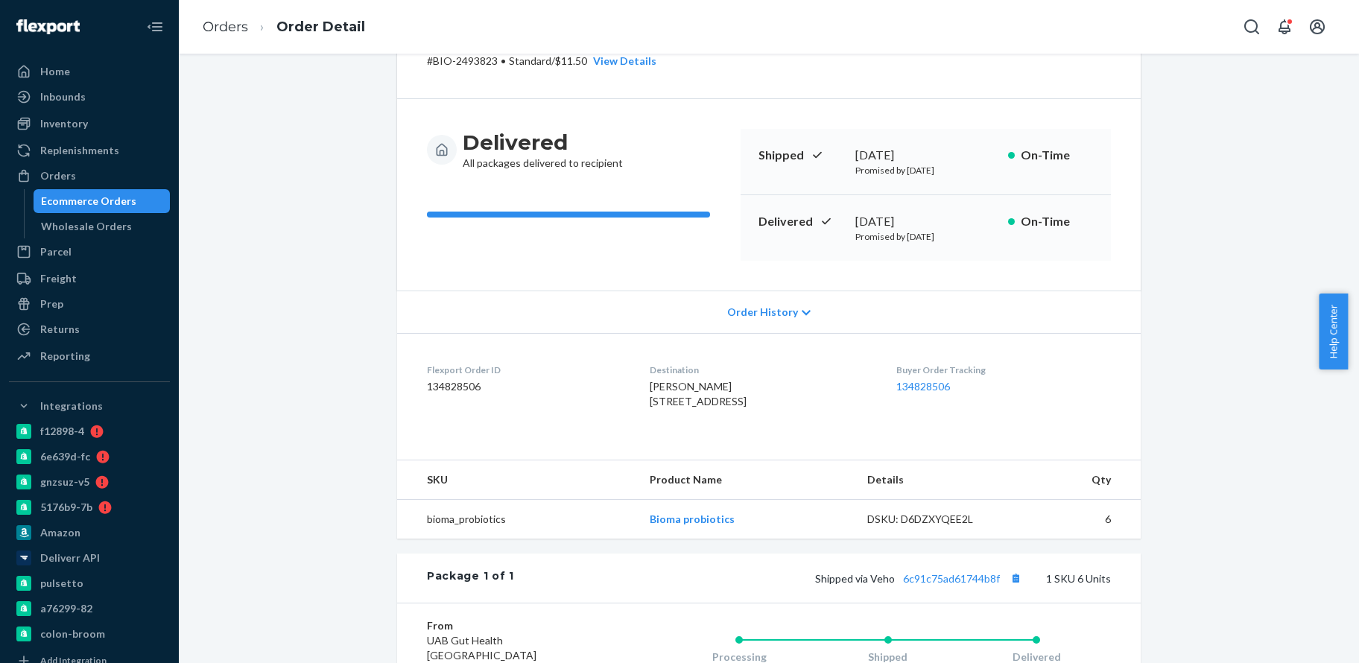
scroll to position [298, 0]
